Goal: Task Accomplishment & Management: Manage account settings

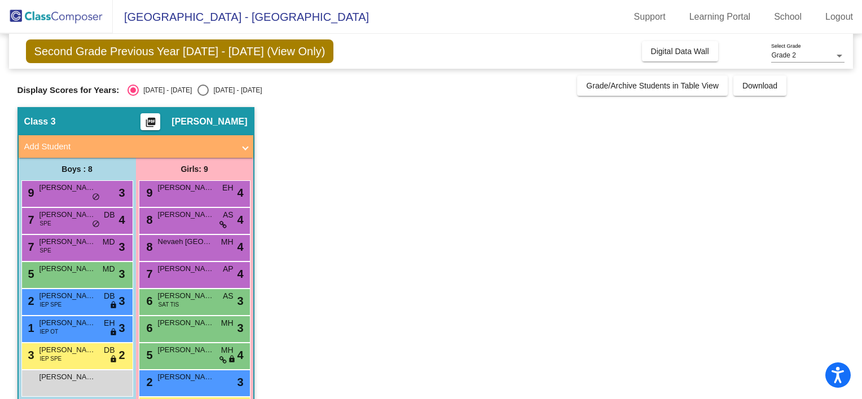
scroll to position [42, 0]
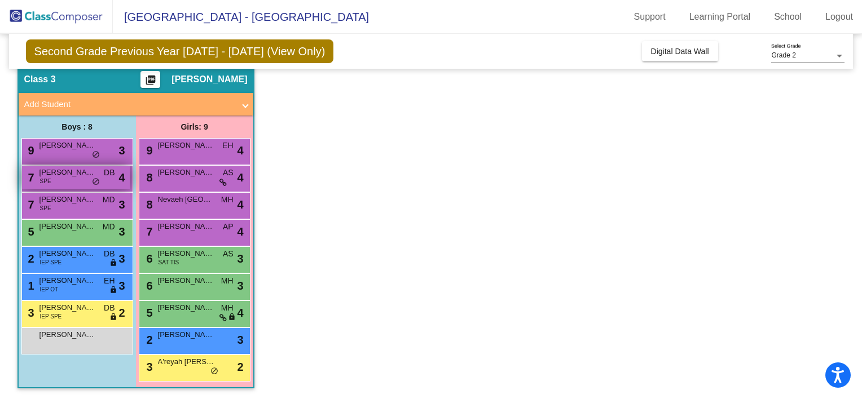
click at [71, 175] on span "[PERSON_NAME]" at bounding box center [67, 172] width 56 height 11
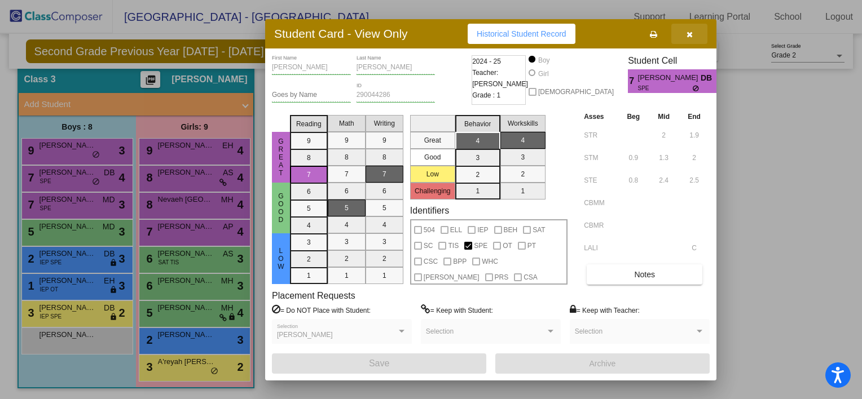
click at [689, 36] on icon "button" at bounding box center [689, 34] width 6 height 8
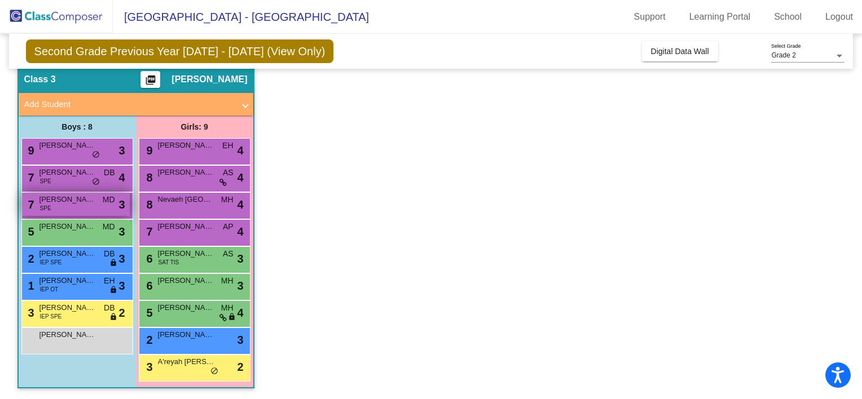
click at [61, 210] on div "7 [PERSON_NAME] SPE MD lock do_not_disturb_alt 3" at bounding box center [76, 204] width 108 height 23
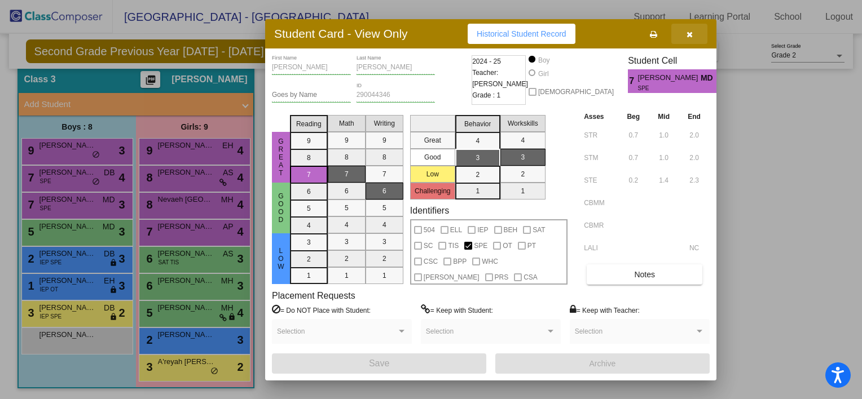
click at [690, 29] on span "button" at bounding box center [689, 33] width 6 height 9
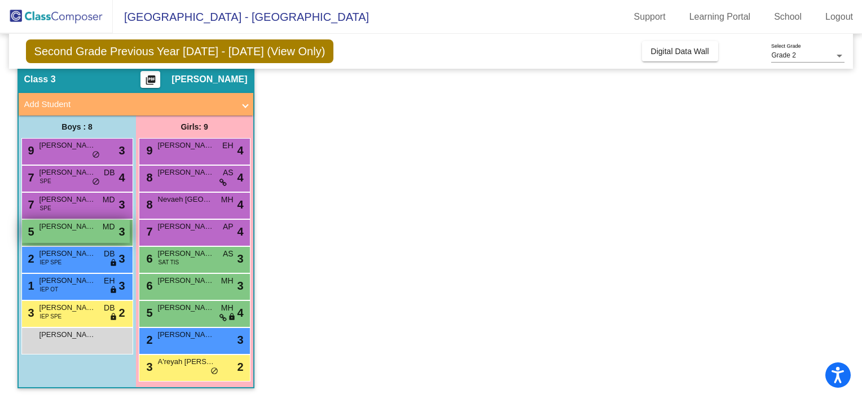
click at [74, 232] on div "5 [PERSON_NAME] [PERSON_NAME] MD lock do_not_disturb_alt 3" at bounding box center [76, 231] width 108 height 23
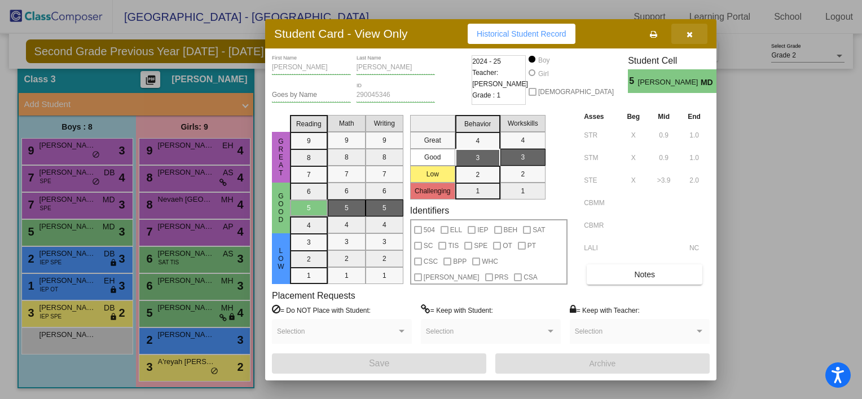
click at [689, 33] on icon "button" at bounding box center [689, 34] width 6 height 8
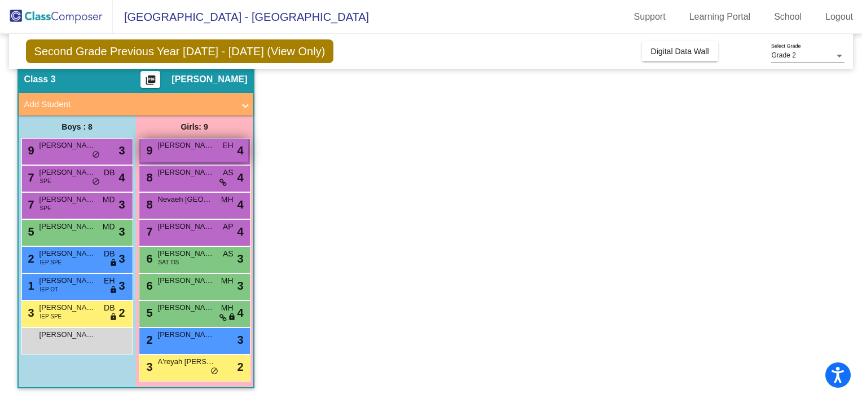
click at [203, 149] on span "[PERSON_NAME]" at bounding box center [186, 145] width 56 height 11
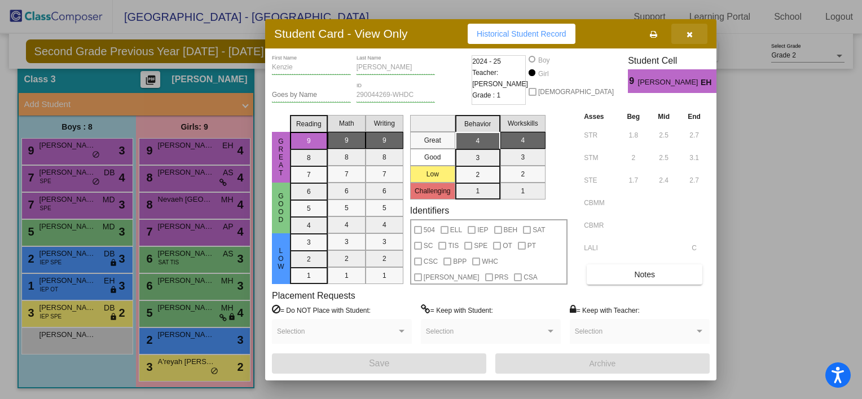
click at [687, 34] on icon "button" at bounding box center [689, 34] width 6 height 8
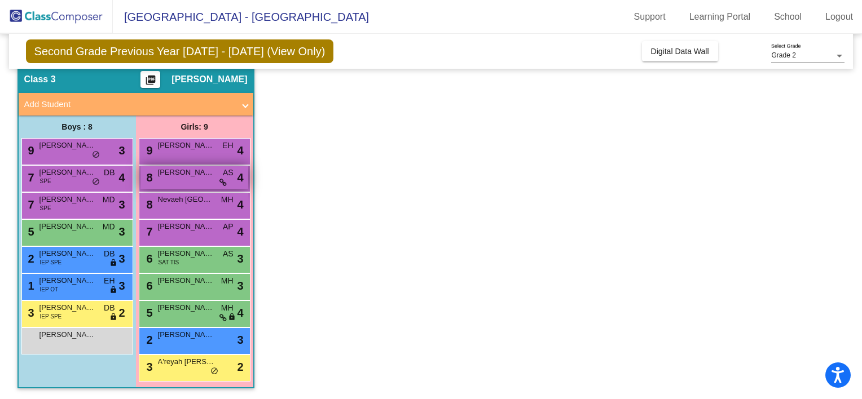
click at [183, 180] on div "8 [PERSON_NAME] AS lock do_not_disturb_alt 4" at bounding box center [194, 177] width 108 height 23
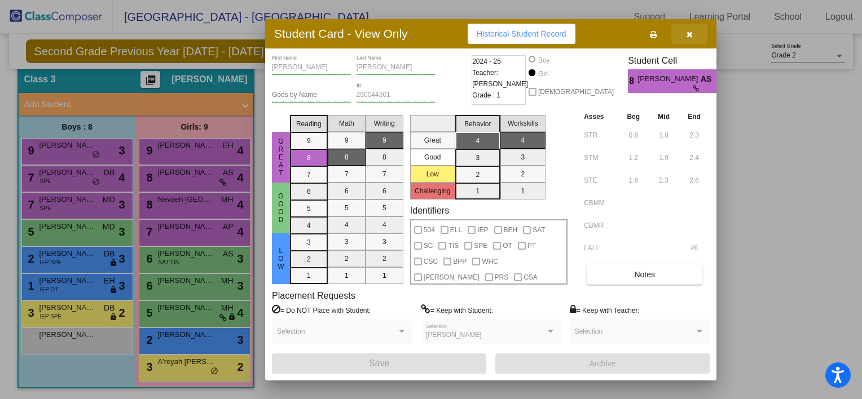
click at [688, 30] on icon "button" at bounding box center [689, 34] width 6 height 8
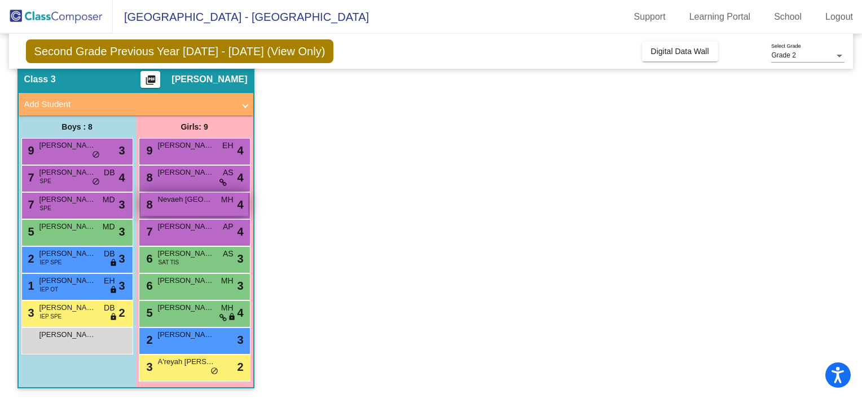
click at [207, 200] on span "Nevaeh [GEOGRAPHIC_DATA]" at bounding box center [186, 199] width 56 height 11
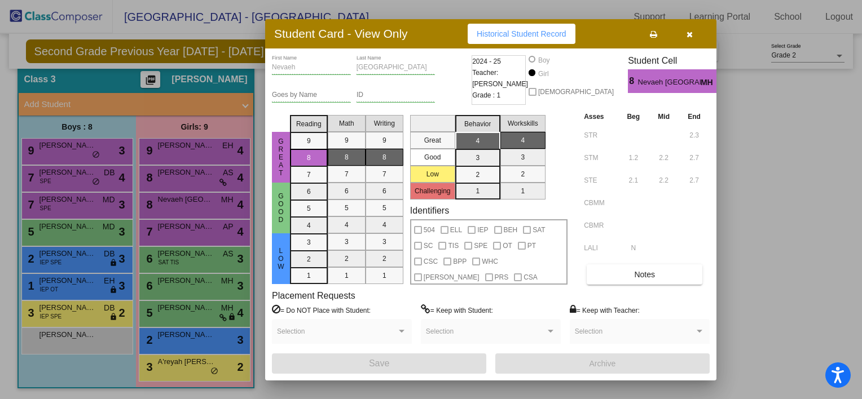
click at [688, 31] on icon "button" at bounding box center [689, 34] width 6 height 8
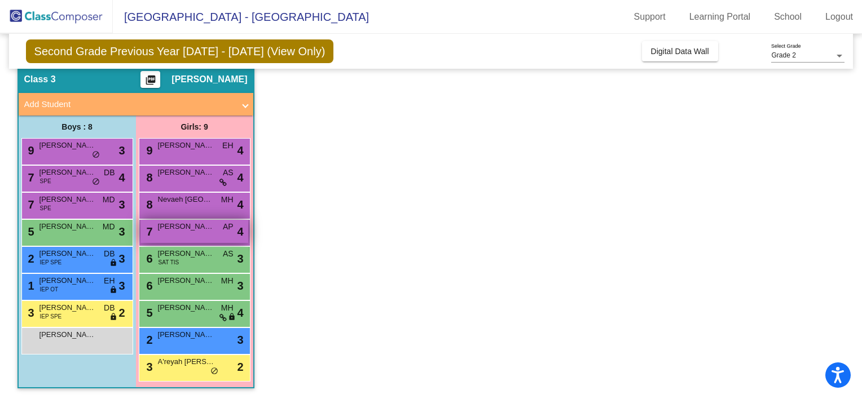
click at [187, 229] on span "[PERSON_NAME]" at bounding box center [186, 226] width 56 height 11
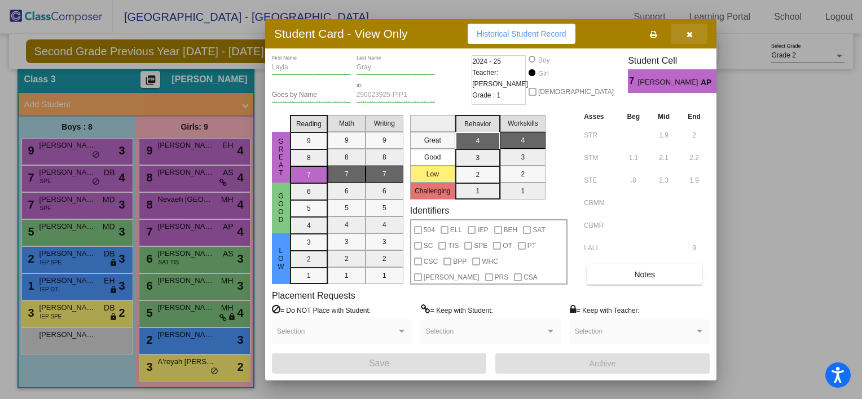
click at [686, 30] on span "button" at bounding box center [689, 33] width 6 height 9
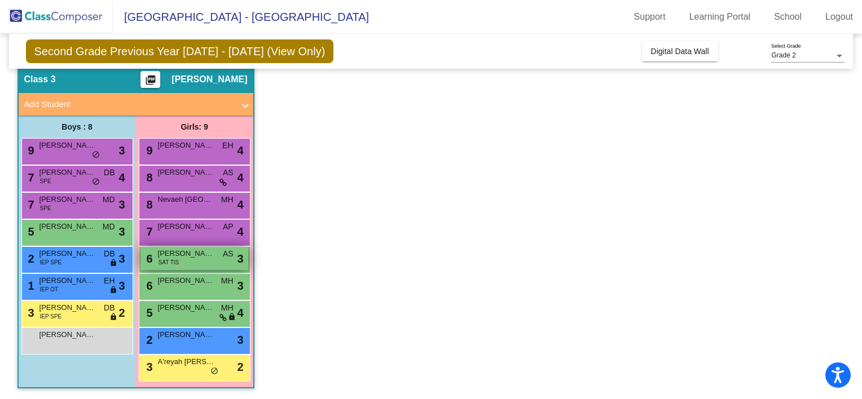
click at [180, 254] on span "[PERSON_NAME]" at bounding box center [186, 253] width 56 height 11
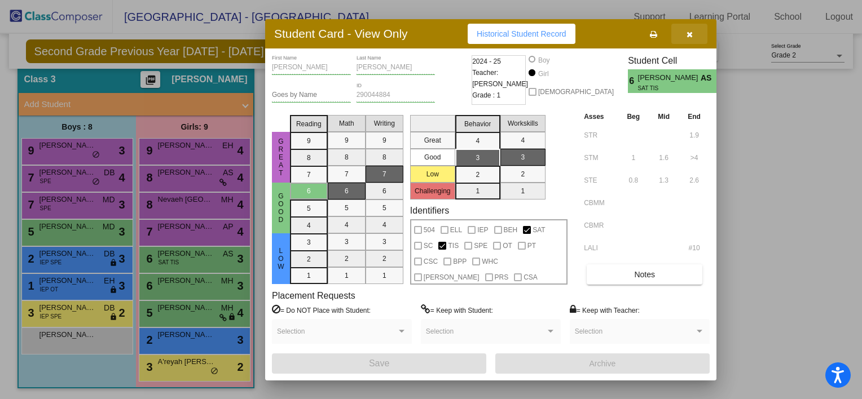
click at [689, 32] on icon "button" at bounding box center [689, 34] width 6 height 8
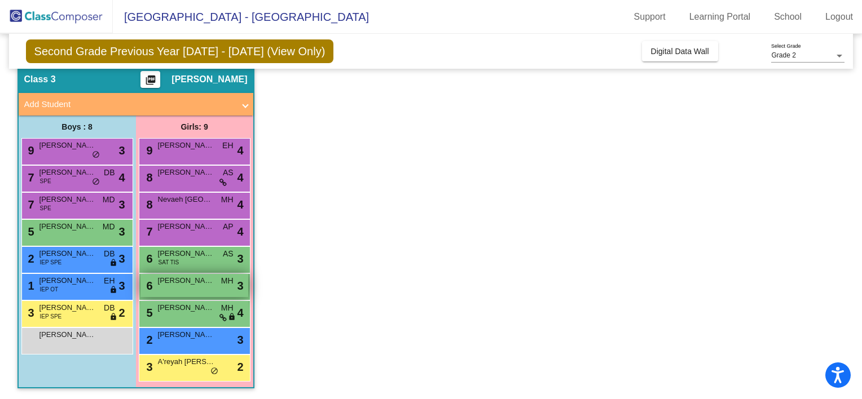
click at [177, 288] on div "6 [PERSON_NAME] lock do_not_disturb_alt 3" at bounding box center [194, 285] width 108 height 23
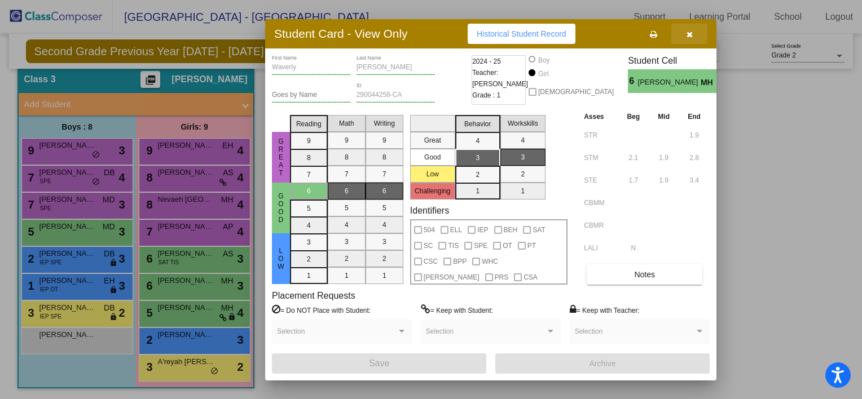
click at [688, 34] on icon "button" at bounding box center [689, 34] width 6 height 8
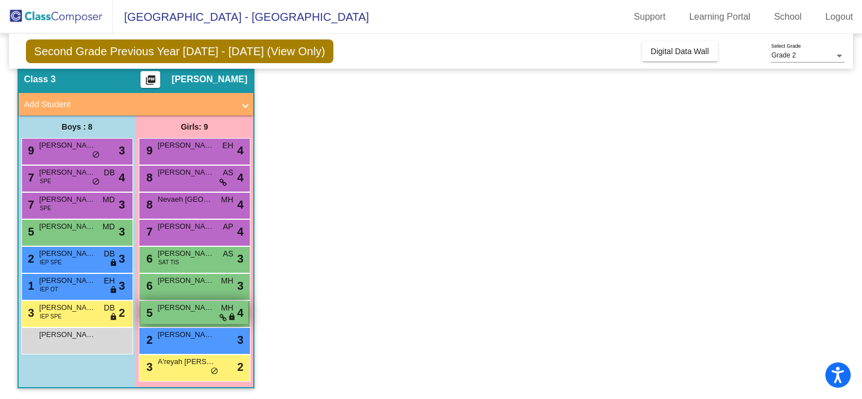
click at [178, 308] on span "[PERSON_NAME]" at bounding box center [186, 307] width 56 height 11
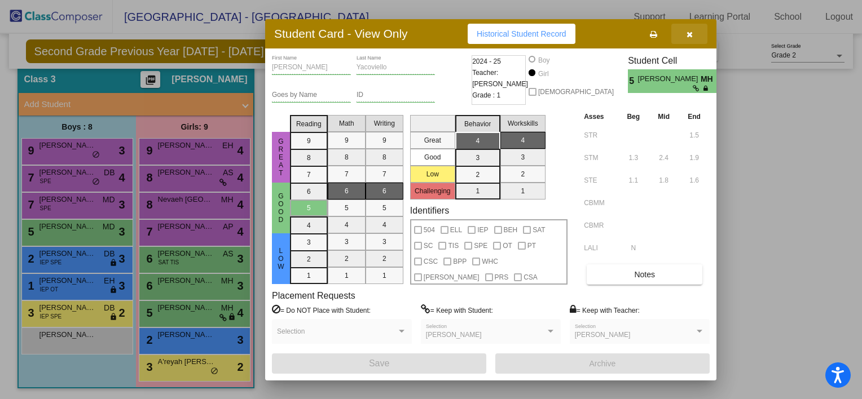
click at [686, 33] on icon "button" at bounding box center [689, 34] width 6 height 8
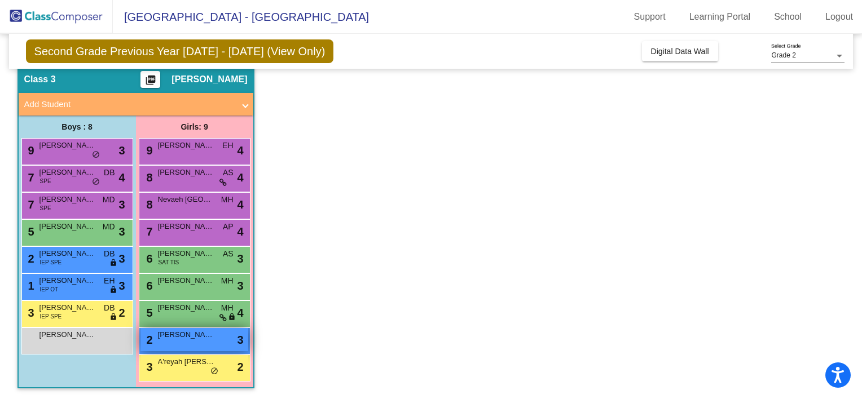
click at [189, 338] on span "[PERSON_NAME]" at bounding box center [186, 334] width 56 height 11
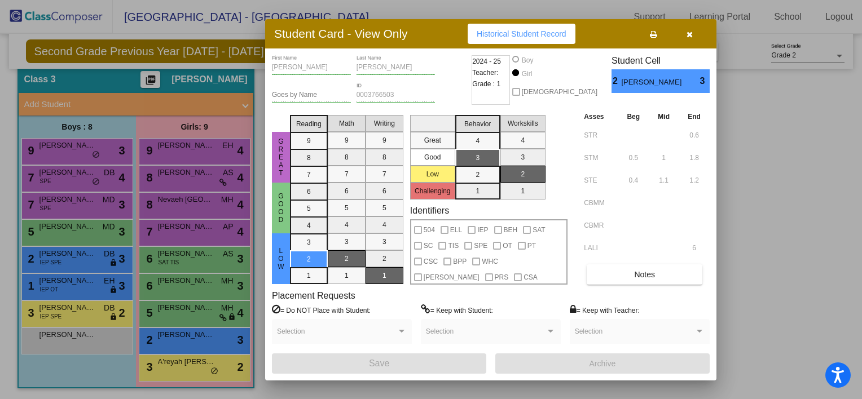
click at [689, 30] on icon "button" at bounding box center [689, 34] width 6 height 8
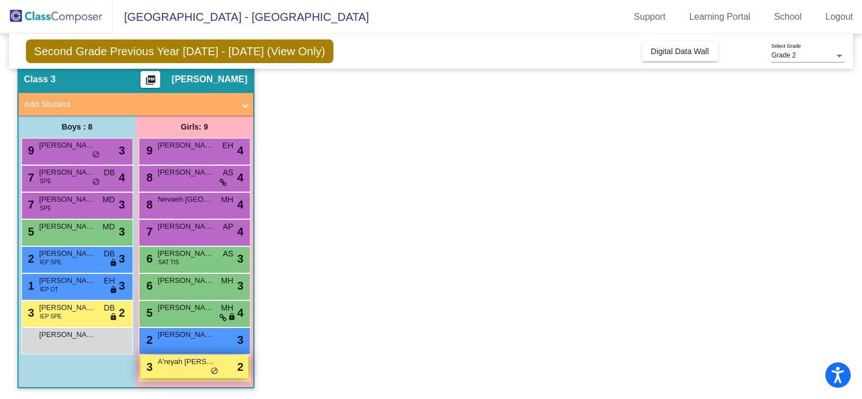
click at [175, 372] on div "3 A'reyah [PERSON_NAME] lock do_not_disturb_alt 2" at bounding box center [194, 366] width 108 height 23
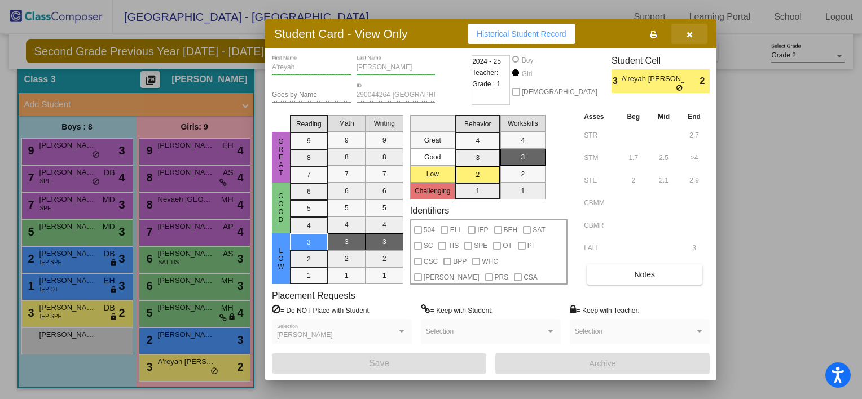
click at [688, 34] on icon "button" at bounding box center [689, 34] width 6 height 8
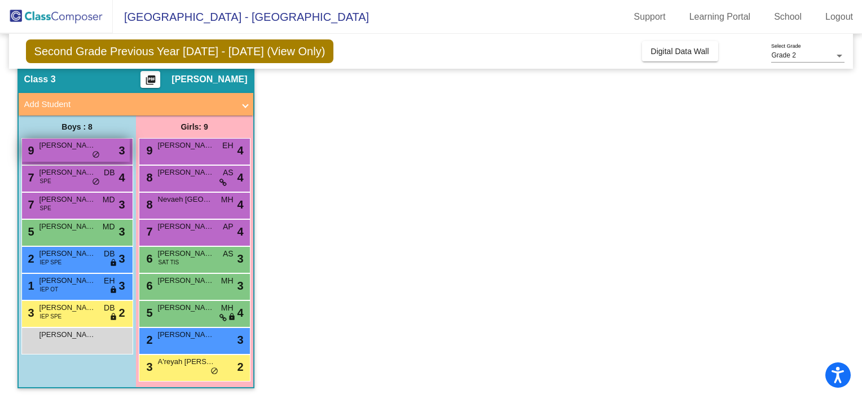
click at [61, 151] on div "9 [PERSON_NAME] lock do_not_disturb_alt 3" at bounding box center [76, 150] width 108 height 23
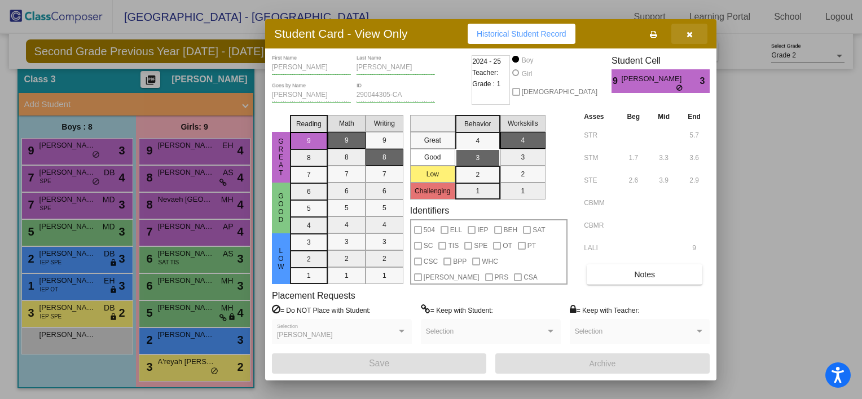
click at [686, 30] on span "button" at bounding box center [689, 33] width 6 height 9
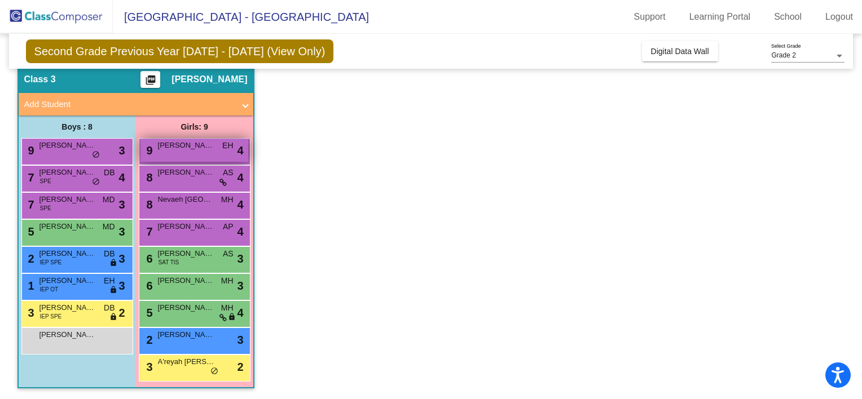
click at [196, 151] on div "9 [PERSON_NAME] EH lock do_not_disturb_alt 4" at bounding box center [194, 150] width 108 height 23
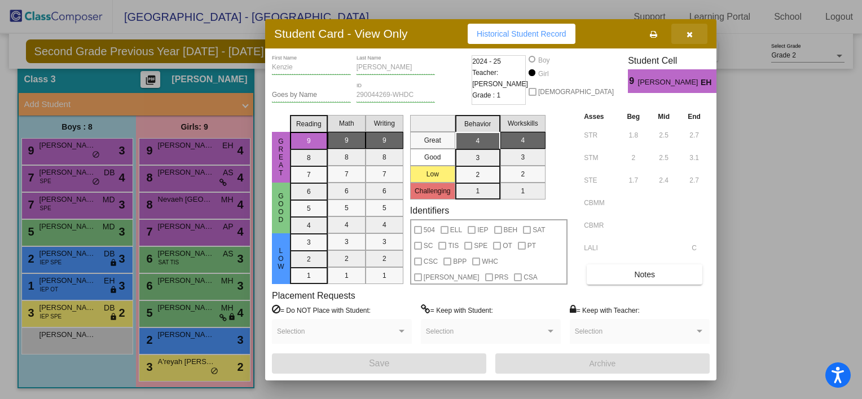
click at [688, 34] on icon "button" at bounding box center [689, 34] width 6 height 8
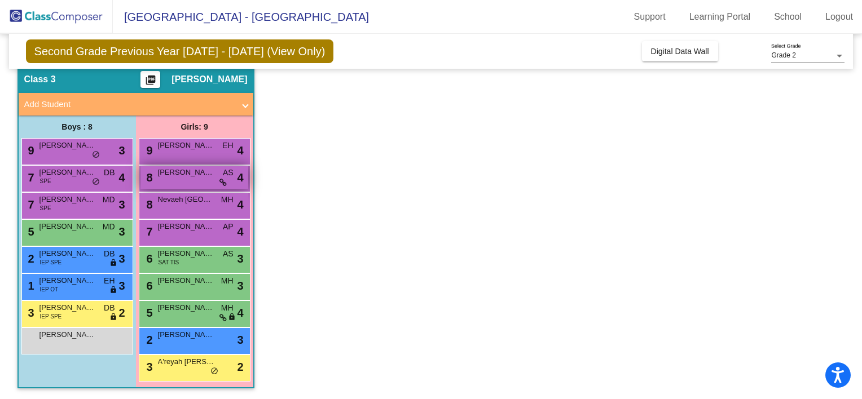
click at [180, 176] on span "[PERSON_NAME]" at bounding box center [186, 172] width 56 height 11
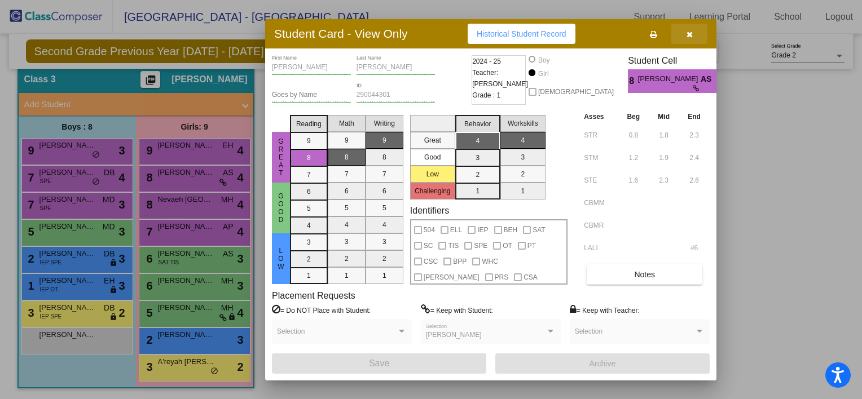
click at [689, 32] on icon "button" at bounding box center [689, 34] width 6 height 8
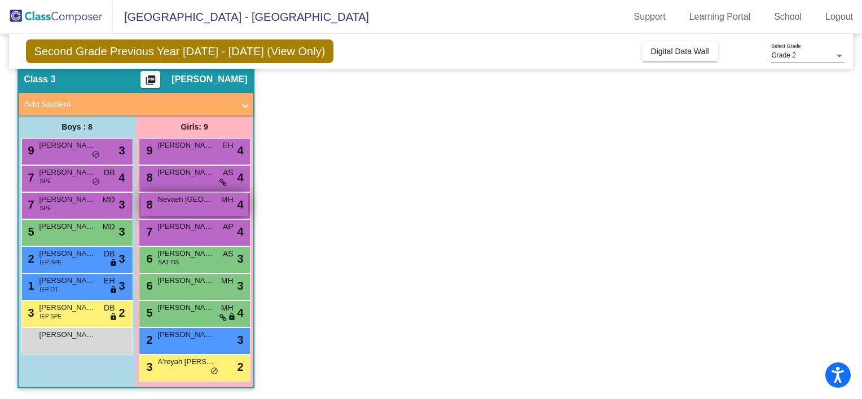
click at [205, 201] on span "Nevaeh [GEOGRAPHIC_DATA]" at bounding box center [186, 199] width 56 height 11
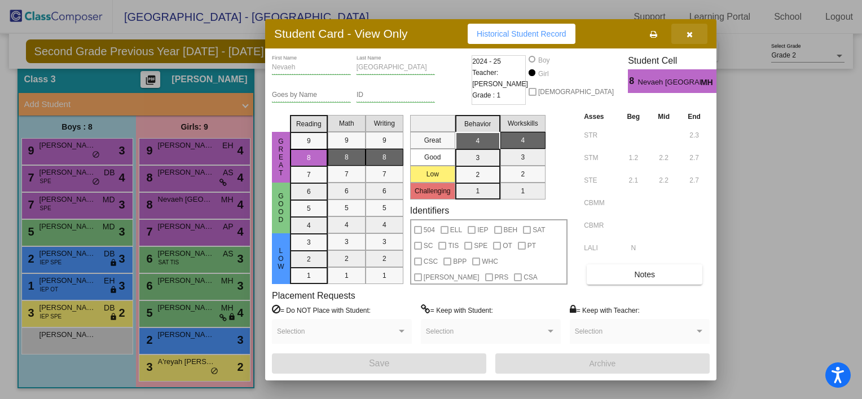
click at [688, 31] on icon "button" at bounding box center [689, 34] width 6 height 8
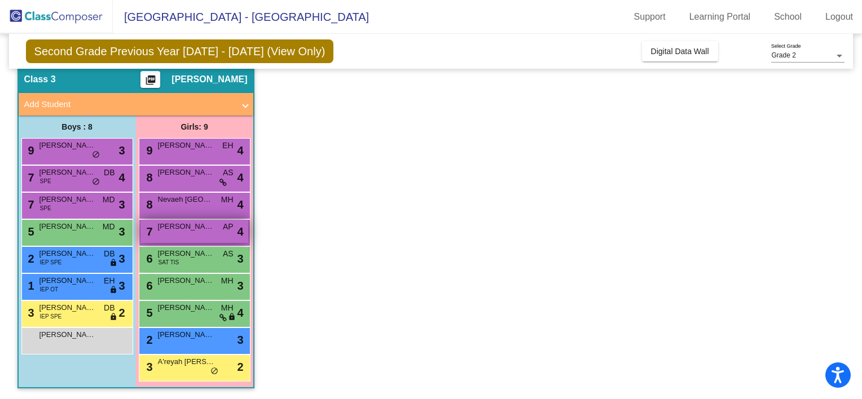
click at [189, 233] on div "7 [PERSON_NAME] AP lock do_not_disturb_alt 4" at bounding box center [194, 231] width 108 height 23
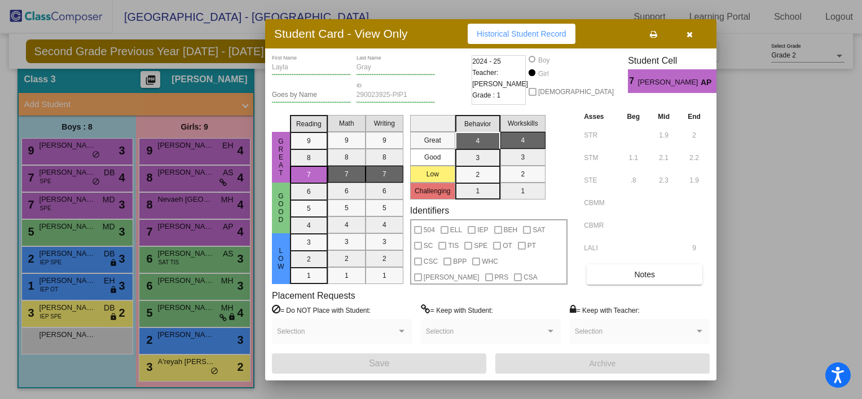
click at [688, 33] on icon "button" at bounding box center [689, 34] width 6 height 8
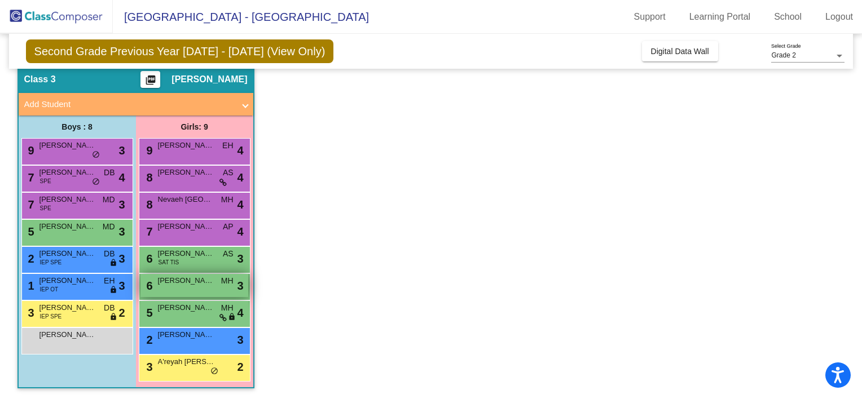
click at [189, 290] on div "6 [PERSON_NAME] lock do_not_disturb_alt 3" at bounding box center [194, 285] width 108 height 23
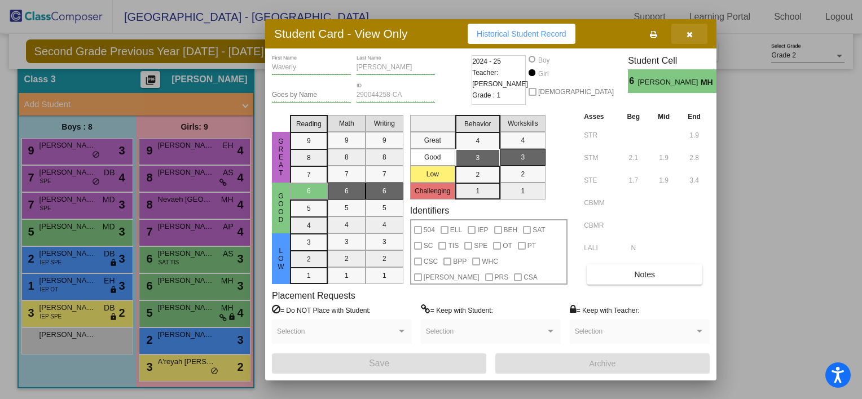
click at [686, 32] on icon "button" at bounding box center [689, 34] width 6 height 8
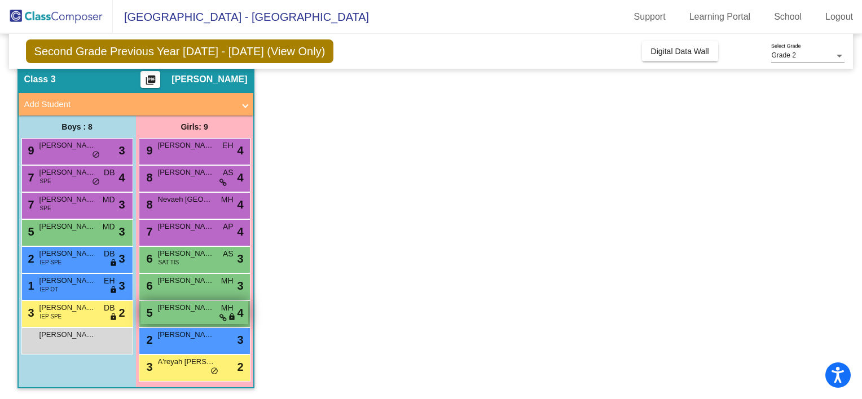
click at [162, 312] on span "[PERSON_NAME]" at bounding box center [186, 307] width 56 height 11
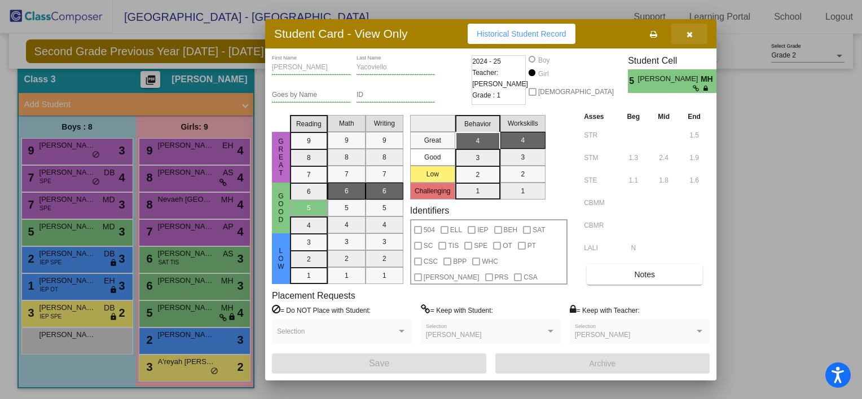
click at [688, 32] on icon "button" at bounding box center [689, 34] width 6 height 8
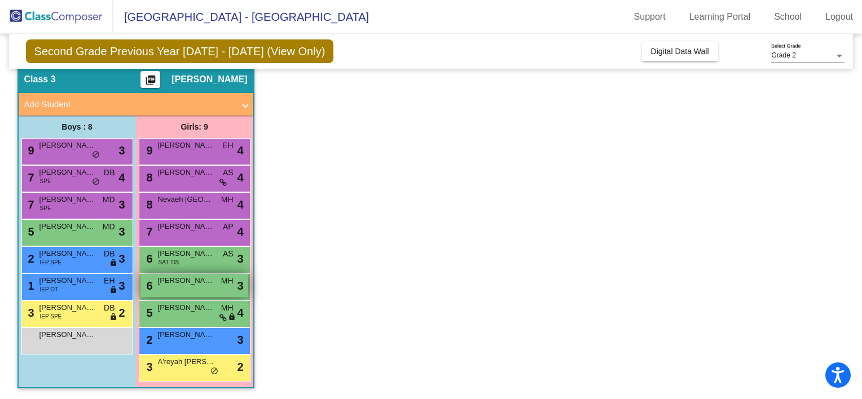
click at [196, 286] on div "6 [PERSON_NAME] lock do_not_disturb_alt 3" at bounding box center [194, 285] width 108 height 23
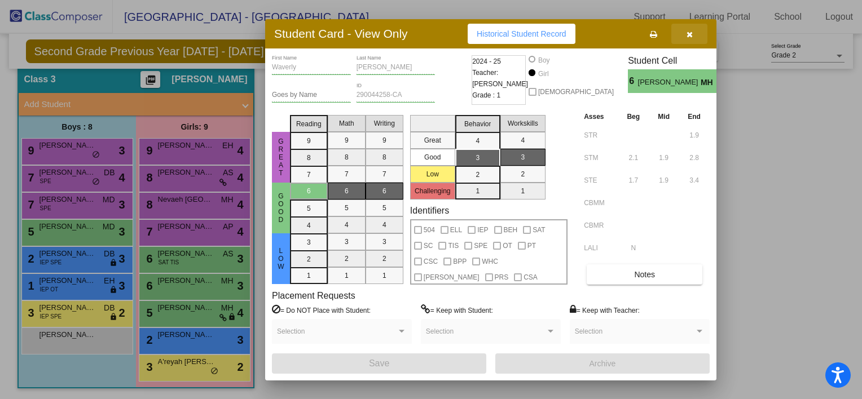
click at [687, 33] on icon "button" at bounding box center [689, 34] width 6 height 8
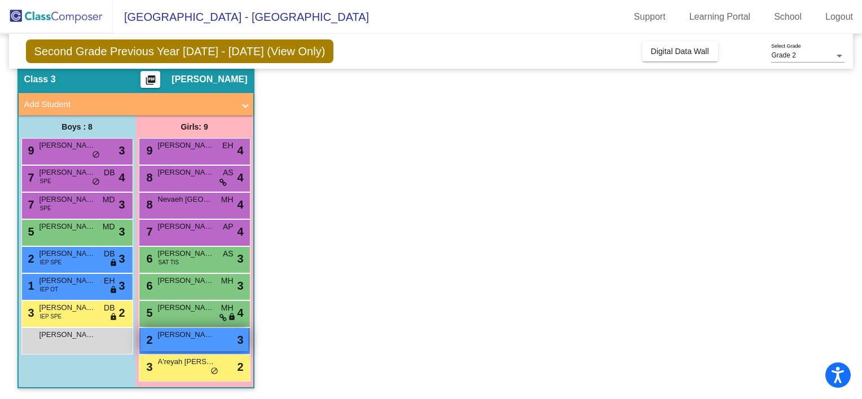
click at [191, 343] on div "2 [PERSON_NAME] lock do_not_disturb_alt 3" at bounding box center [194, 339] width 108 height 23
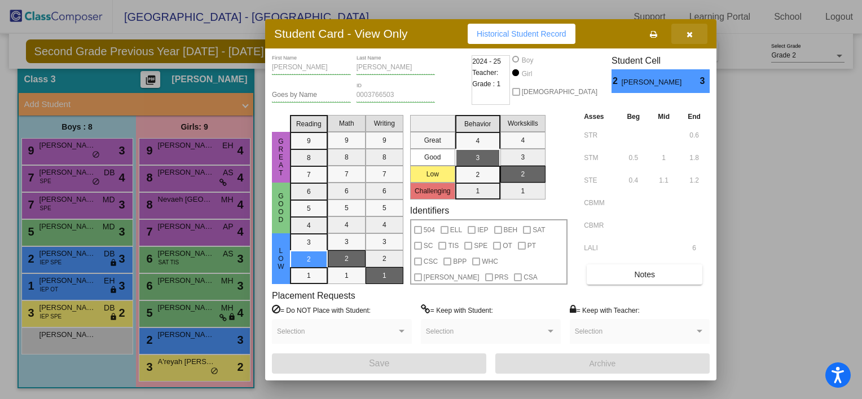
click at [690, 36] on icon "button" at bounding box center [689, 34] width 6 height 8
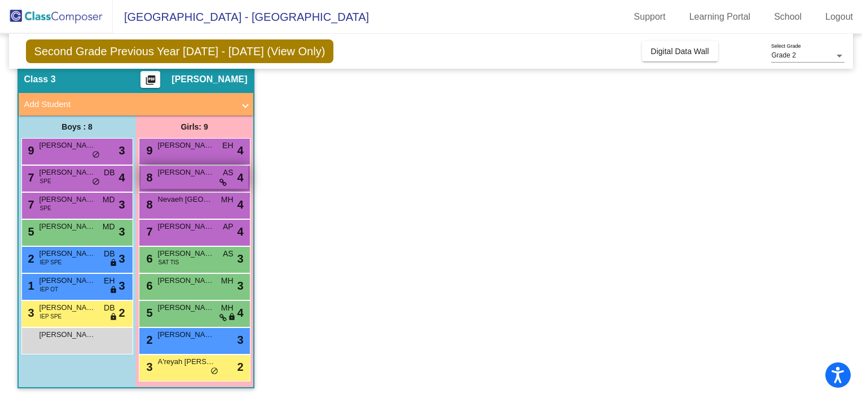
click at [178, 171] on span "[PERSON_NAME]" at bounding box center [186, 172] width 56 height 11
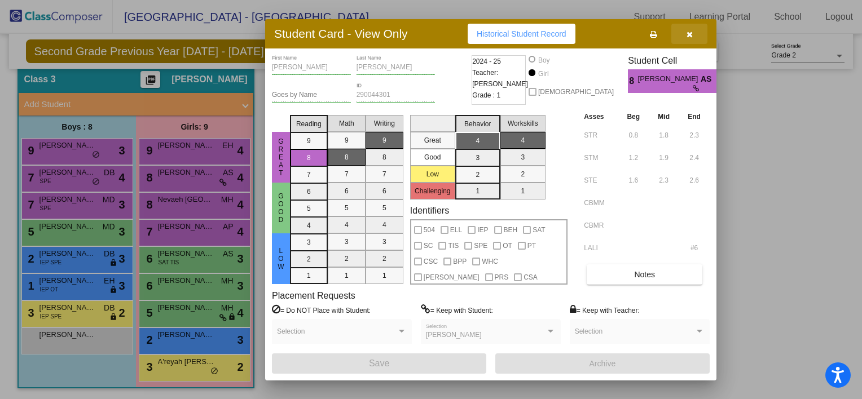
click at [687, 36] on icon "button" at bounding box center [689, 34] width 6 height 8
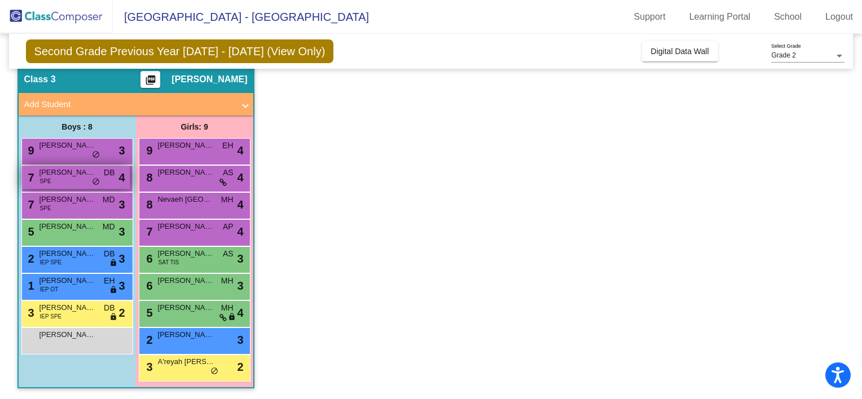
click at [54, 169] on span "[PERSON_NAME]" at bounding box center [67, 172] width 56 height 11
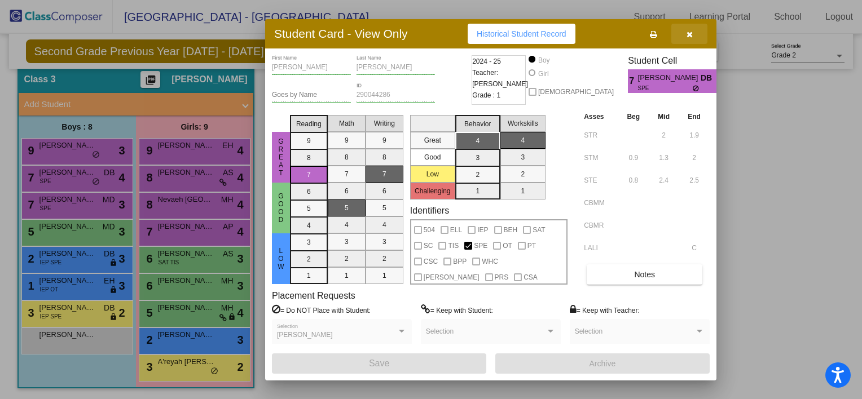
click at [692, 34] on icon "button" at bounding box center [689, 34] width 6 height 8
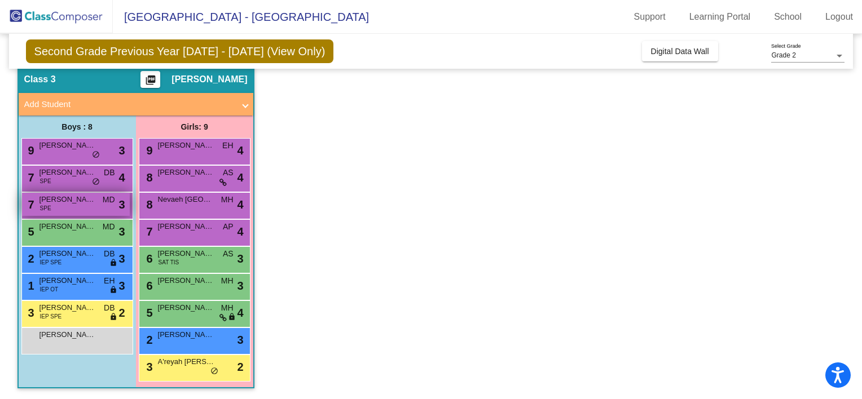
click at [72, 212] on div "7 [PERSON_NAME] SPE MD lock do_not_disturb_alt 3" at bounding box center [76, 204] width 108 height 23
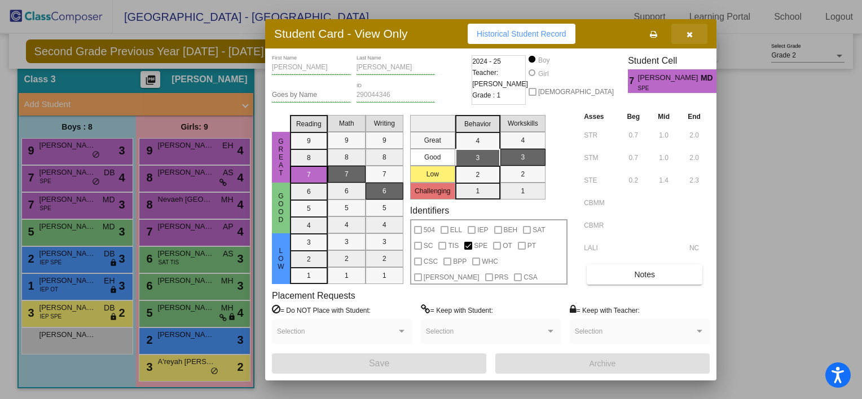
click at [688, 35] on icon "button" at bounding box center [689, 34] width 6 height 8
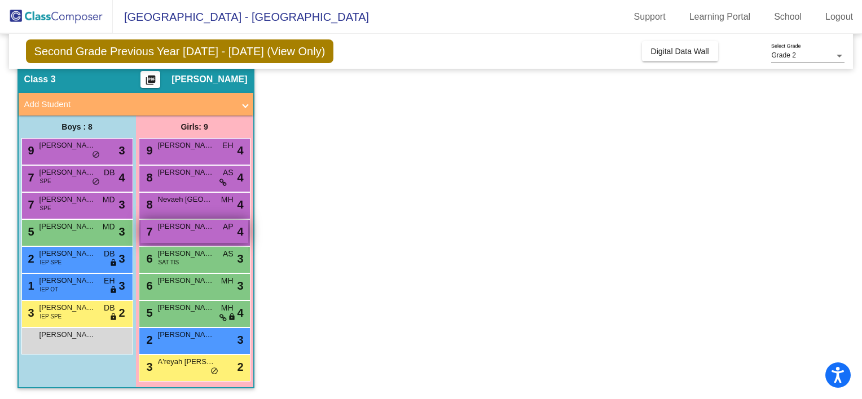
click at [191, 233] on div "7 [PERSON_NAME] AP lock do_not_disturb_alt 4" at bounding box center [194, 231] width 108 height 23
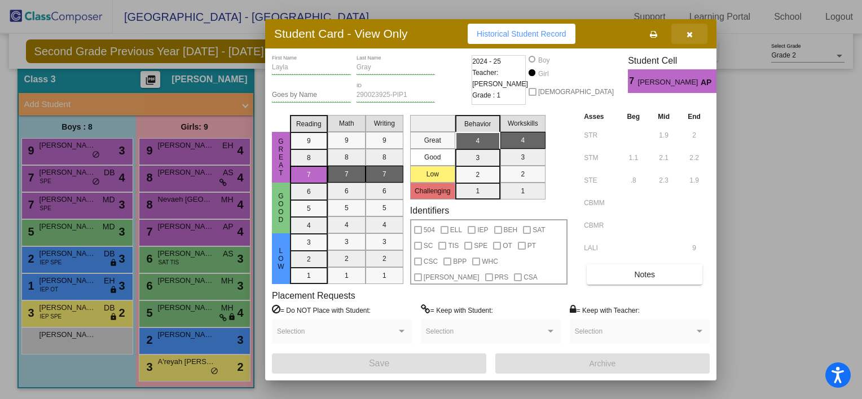
click at [687, 32] on icon "button" at bounding box center [689, 34] width 6 height 8
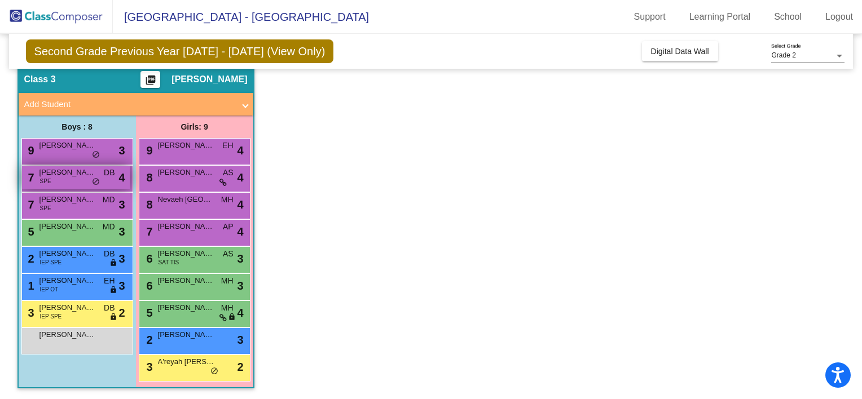
click at [67, 178] on div "7 [PERSON_NAME] SPE DB lock do_not_disturb_alt 4" at bounding box center [76, 177] width 108 height 23
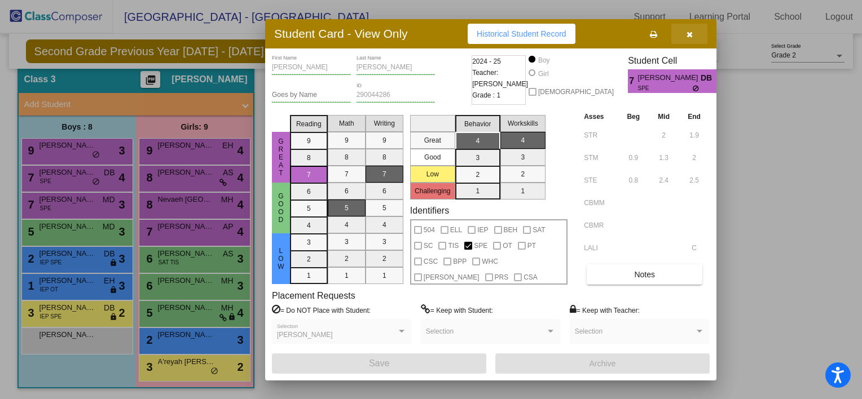
click at [688, 32] on icon "button" at bounding box center [689, 34] width 6 height 8
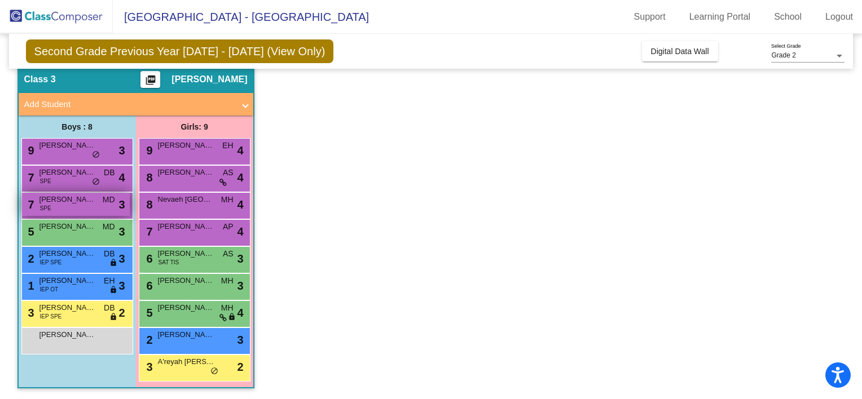
click at [68, 210] on div "7 [PERSON_NAME] SPE MD lock do_not_disturb_alt 3" at bounding box center [76, 204] width 108 height 23
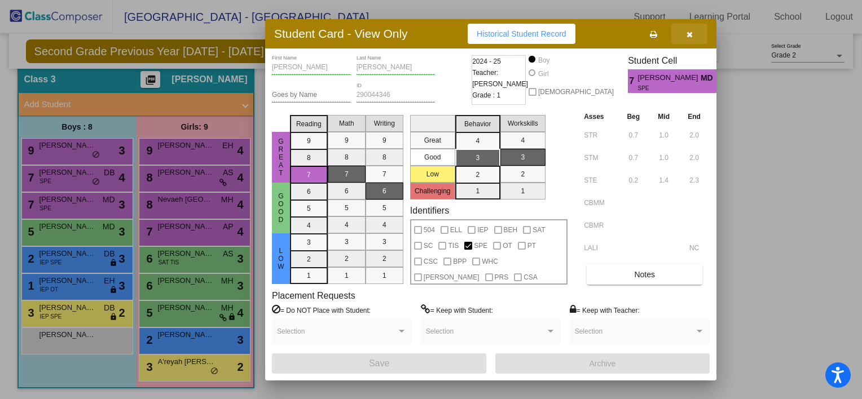
click at [692, 35] on button "button" at bounding box center [689, 34] width 36 height 20
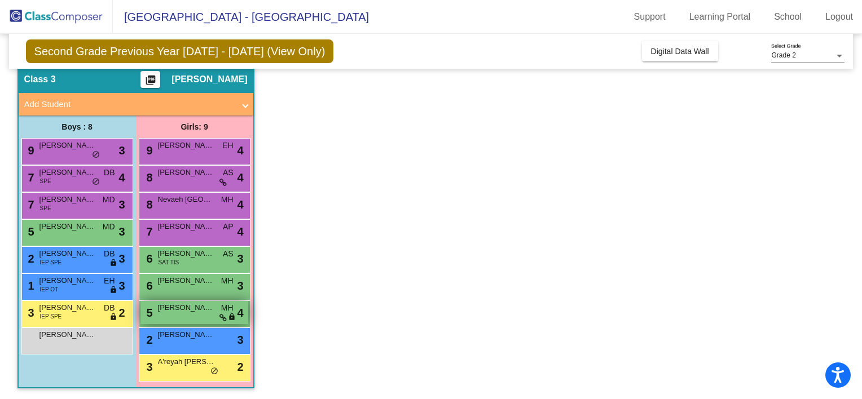
click at [179, 310] on span "[PERSON_NAME]" at bounding box center [186, 307] width 56 height 11
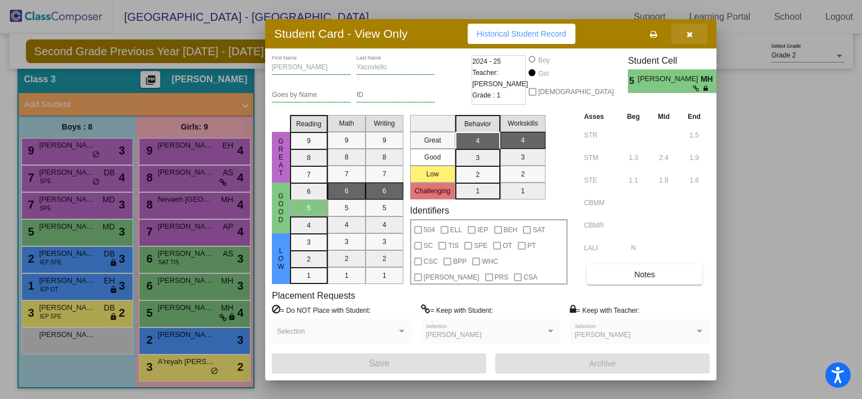
click at [692, 30] on button "button" at bounding box center [689, 34] width 36 height 20
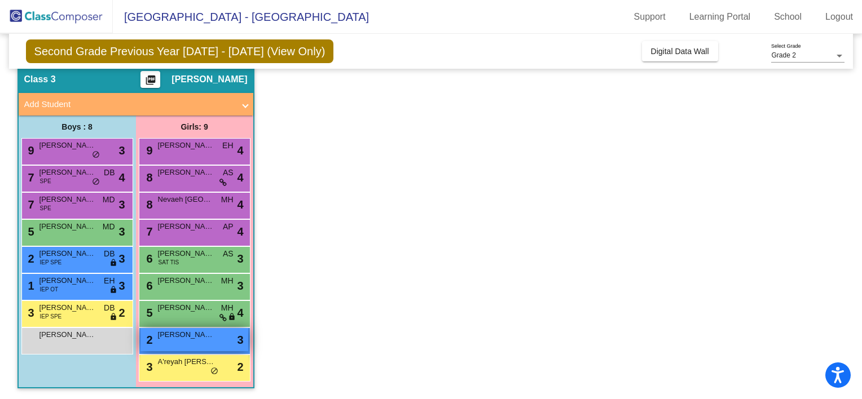
click at [192, 336] on span "[PERSON_NAME]" at bounding box center [186, 334] width 56 height 11
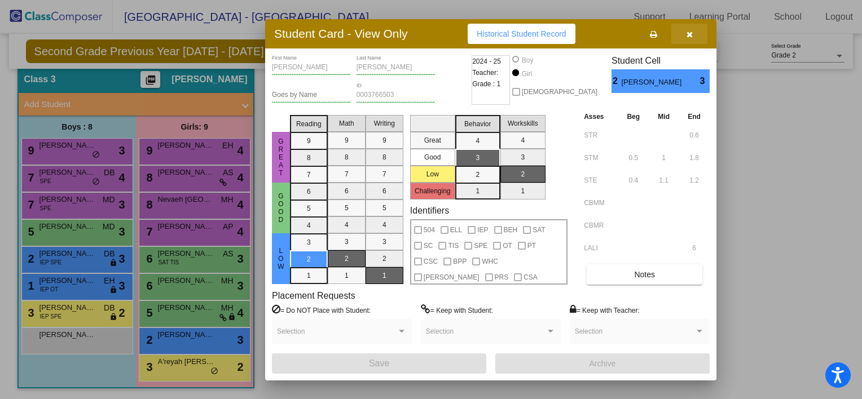
click at [688, 33] on icon "button" at bounding box center [689, 34] width 6 height 8
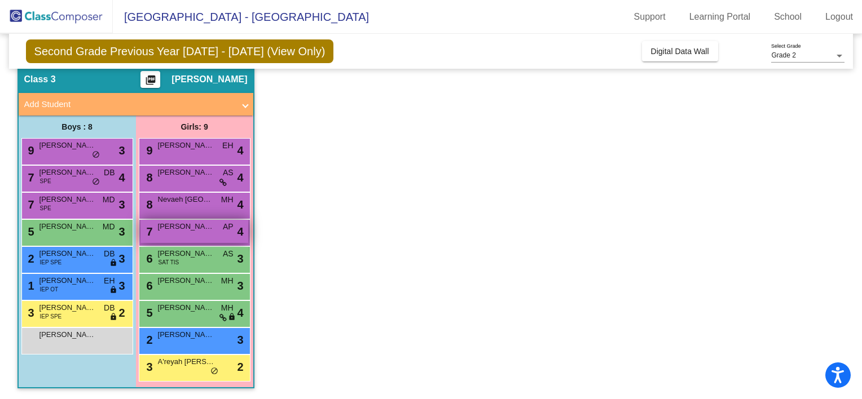
click at [186, 235] on div "7 [PERSON_NAME] AP lock do_not_disturb_alt 4" at bounding box center [194, 231] width 108 height 23
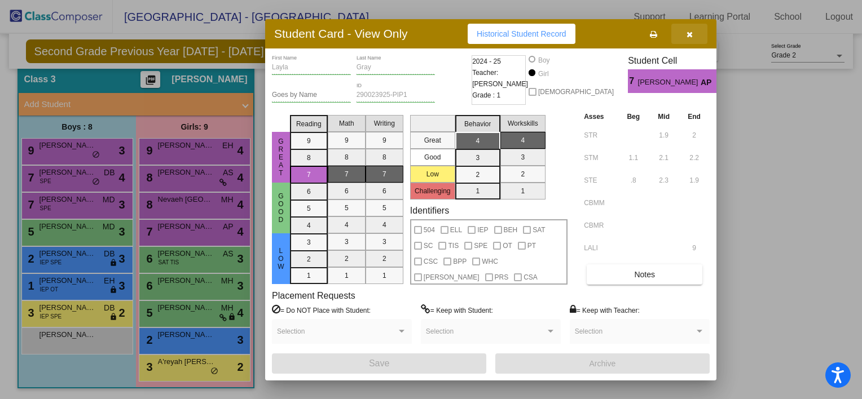
click at [687, 33] on icon "button" at bounding box center [689, 34] width 6 height 8
